Goal: Find specific page/section: Find specific page/section

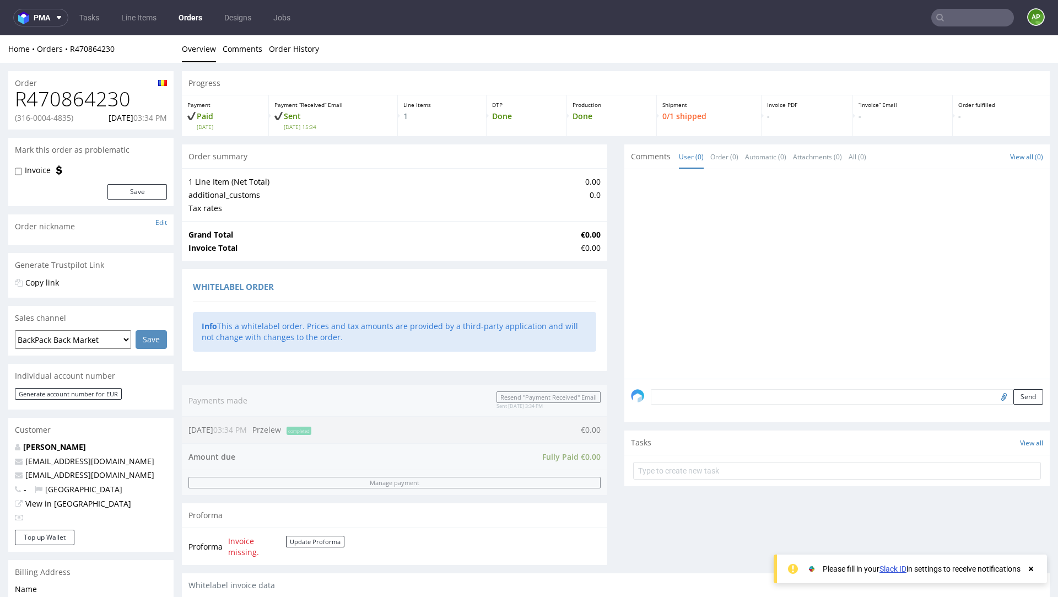
click at [109, 43] on div "Home Orders R470864230 Overview Comments Order History" at bounding box center [529, 49] width 1058 height 28
click at [99, 47] on link "R470864230" at bounding box center [92, 49] width 45 height 10
click at [137, 20] on link "Line Items" at bounding box center [139, 18] width 48 height 18
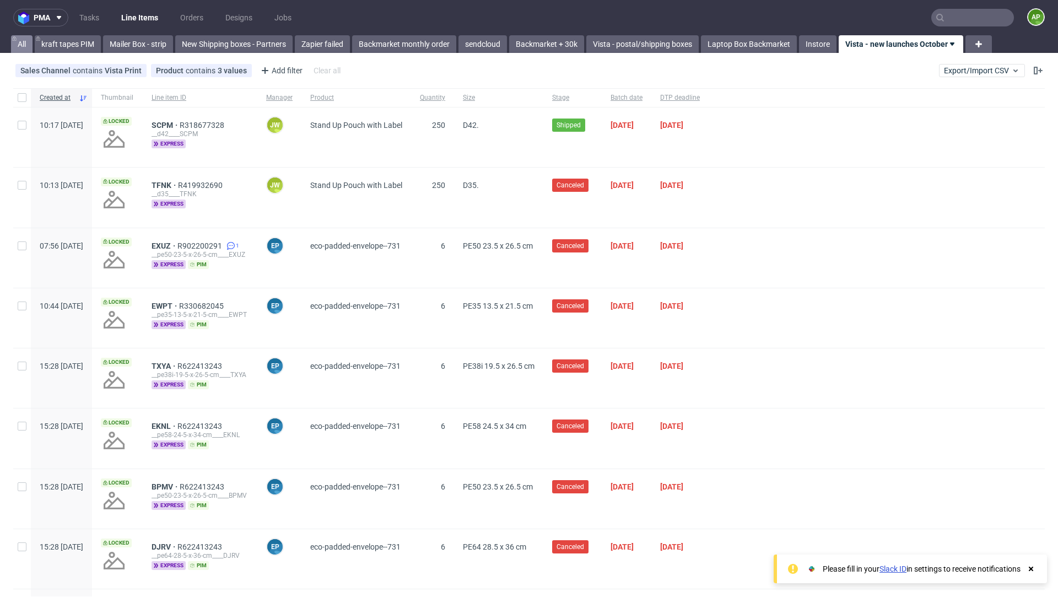
click at [23, 47] on link "All" at bounding box center [21, 44] width 21 height 18
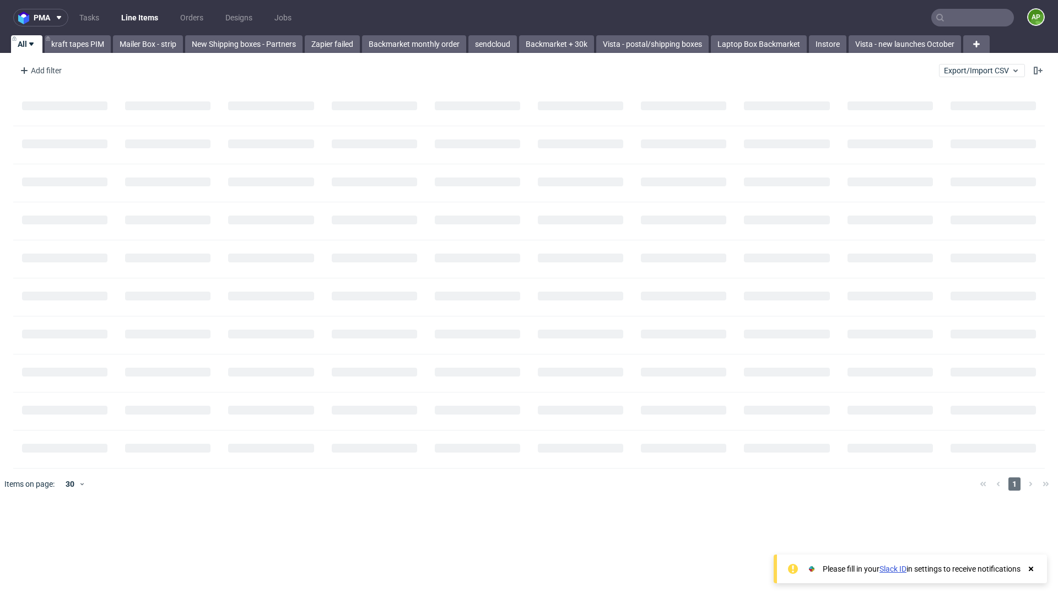
click at [23, 47] on link "All" at bounding box center [26, 44] width 31 height 18
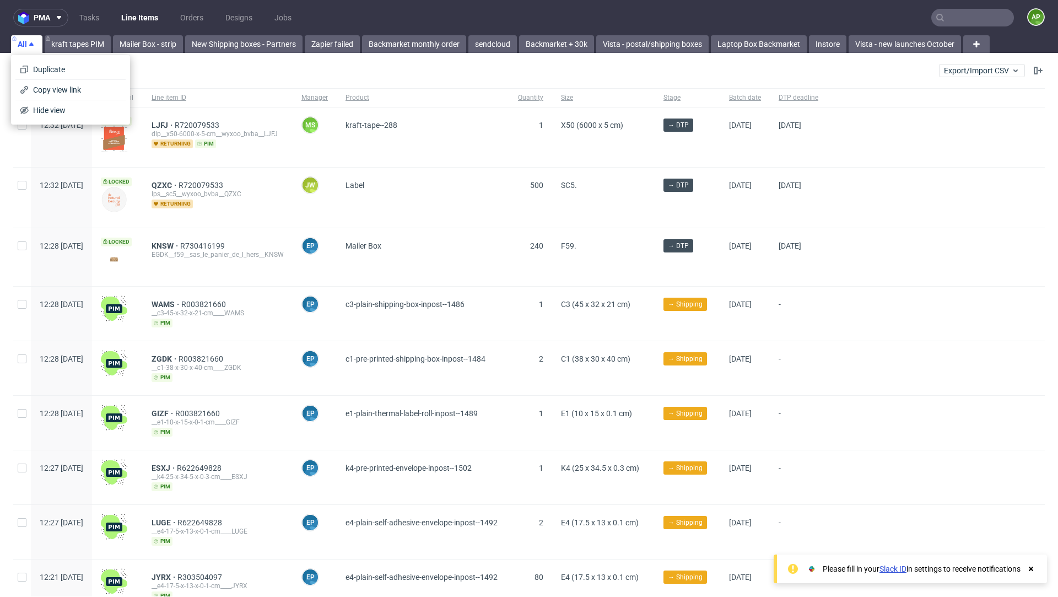
click at [23, 47] on link "All" at bounding box center [26, 44] width 31 height 18
